Goal: Transaction & Acquisition: Purchase product/service

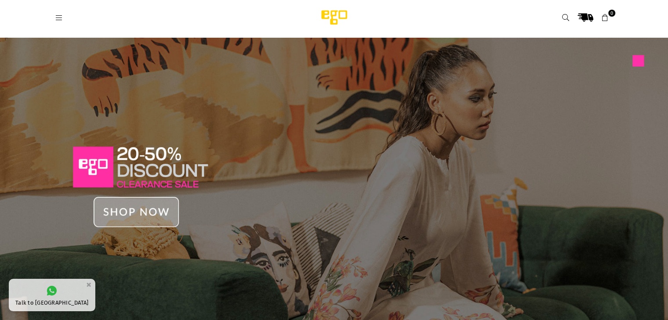
click at [158, 215] on img at bounding box center [334, 180] width 668 height 285
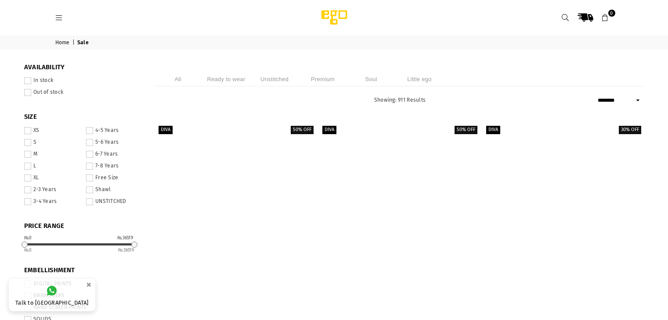
select select "******"
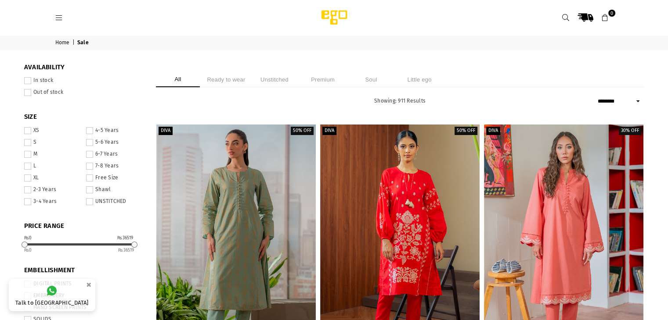
click at [564, 18] on icon at bounding box center [565, 18] width 8 height 8
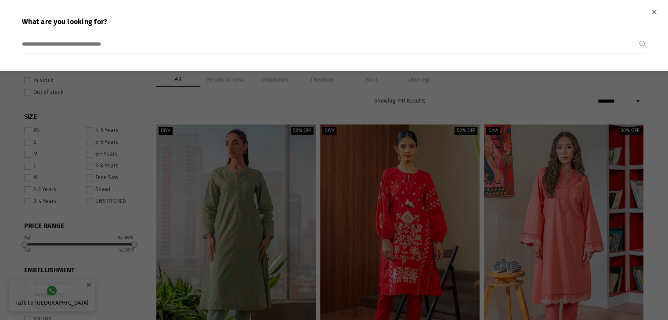
click at [385, 48] on input "search" at bounding box center [330, 45] width 617 height 18
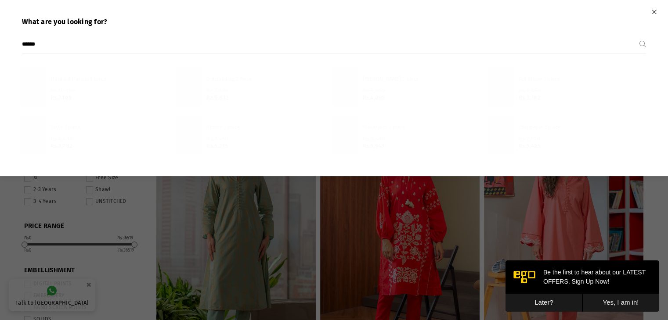
type input "******"
click at [639, 36] on button "Submit" at bounding box center [642, 45] width 7 height 18
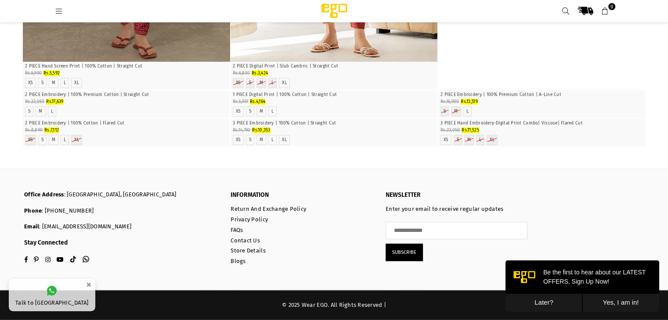
scroll to position [2989, 0]
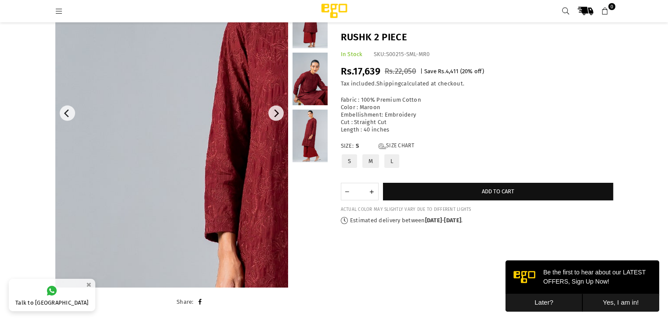
scroll to position [109, 0]
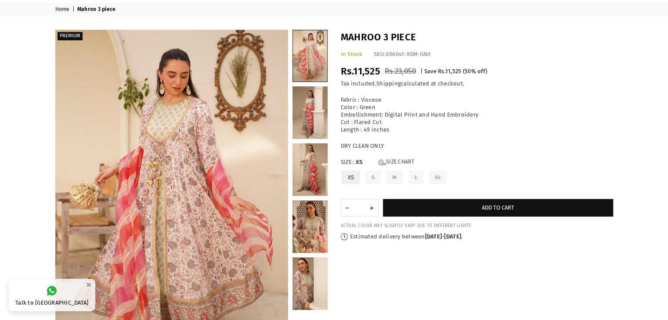
scroll to position [40, 0]
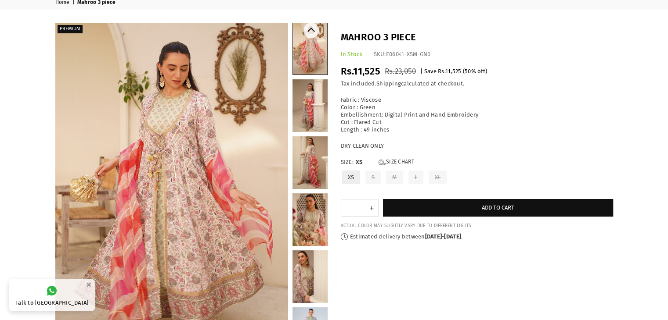
click at [310, 153] on link at bounding box center [309, 163] width 35 height 53
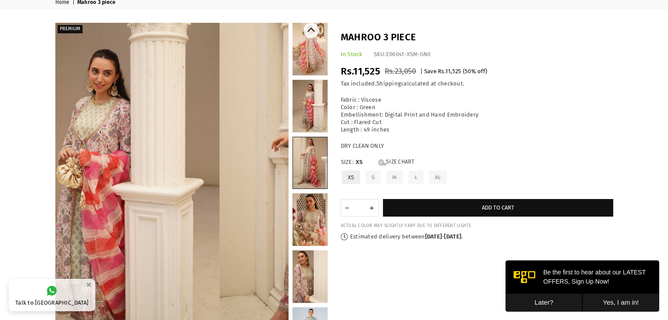
scroll to position [0, 0]
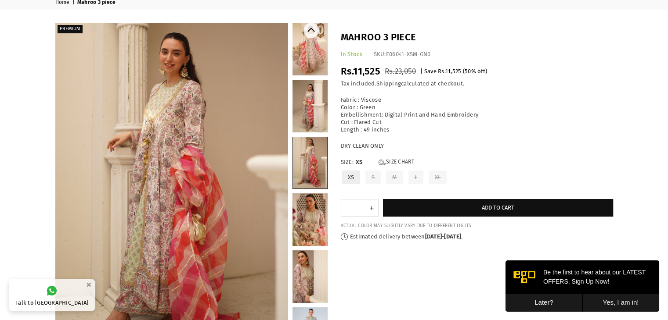
click at [314, 67] on link at bounding box center [309, 49] width 35 height 53
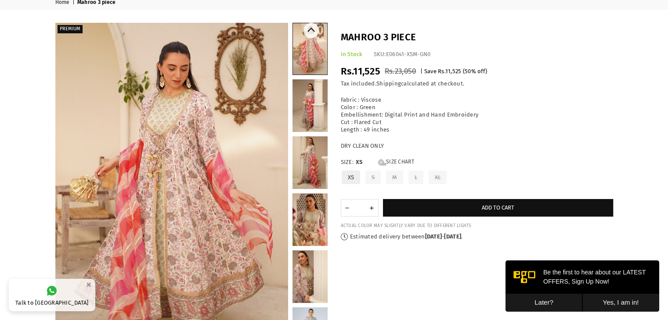
click at [309, 212] on link at bounding box center [309, 220] width 35 height 53
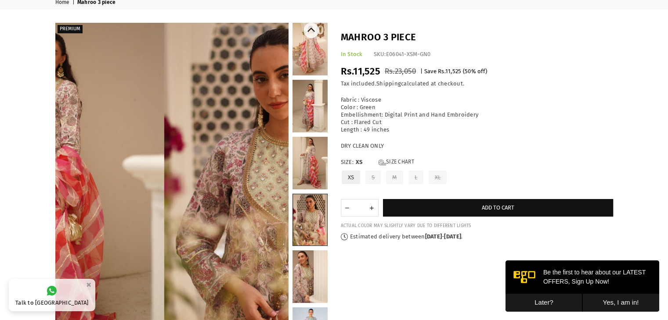
scroll to position [11, 0]
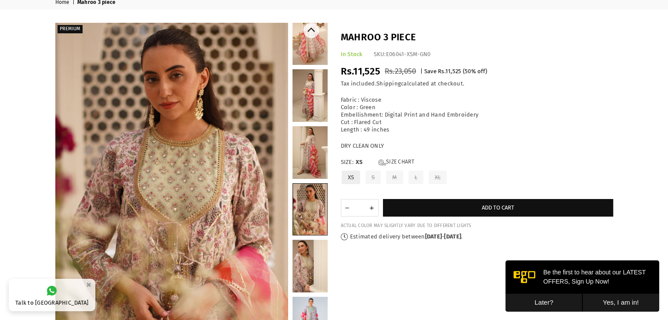
click at [316, 164] on link at bounding box center [309, 152] width 35 height 53
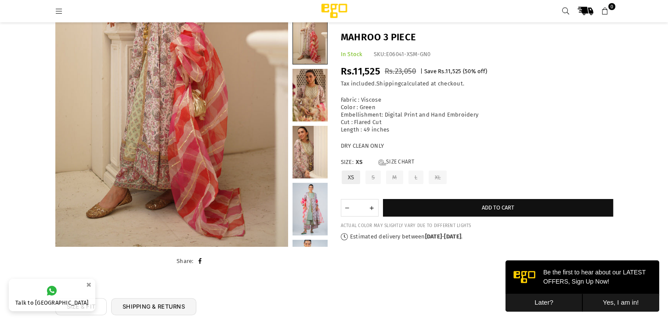
scroll to position [152, 0]
click at [309, 211] on link at bounding box center [309, 209] width 35 height 53
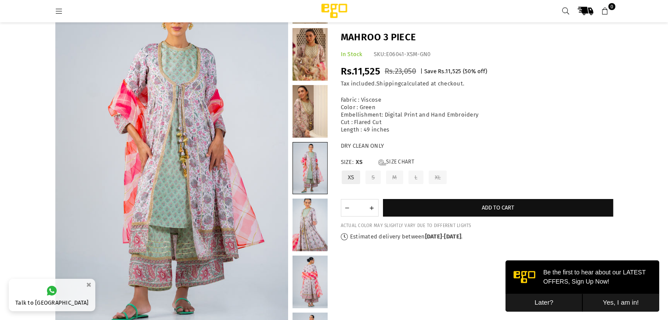
scroll to position [65, 0]
